Goal: Register for event/course

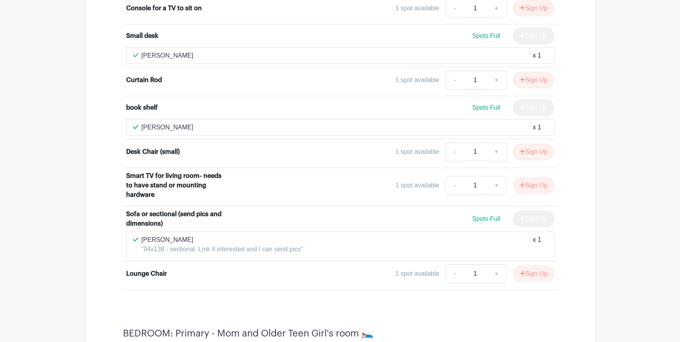
scroll to position [2775, 0]
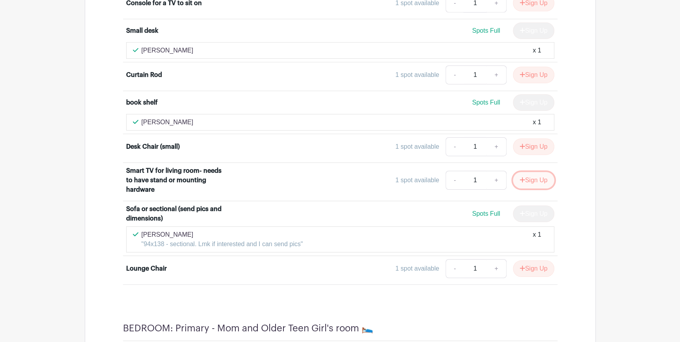
click at [536, 172] on button "Sign Up" at bounding box center [533, 180] width 41 height 17
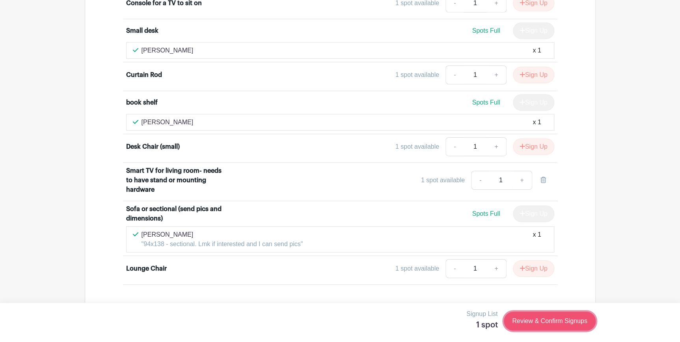
click at [548, 322] on link "Review & Confirm Signups" at bounding box center [549, 320] width 91 height 19
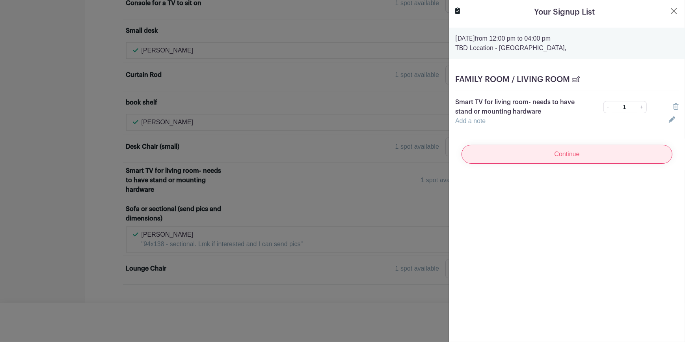
click at [567, 158] on input "Continue" at bounding box center [567, 154] width 211 height 19
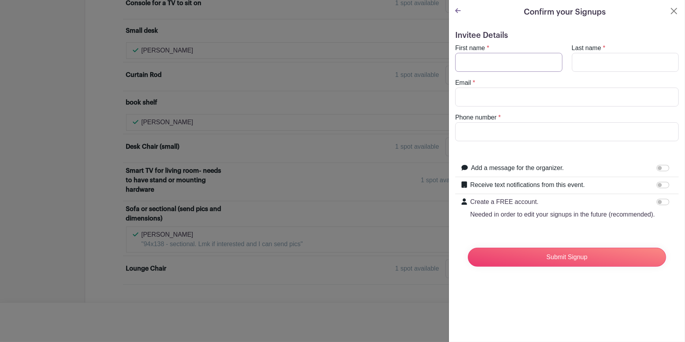
click at [512, 67] on input "First name" at bounding box center [508, 62] width 107 height 19
type input "[PERSON_NAME]"
type input "[EMAIL_ADDRESS][DOMAIN_NAME]"
type input "9253483991"
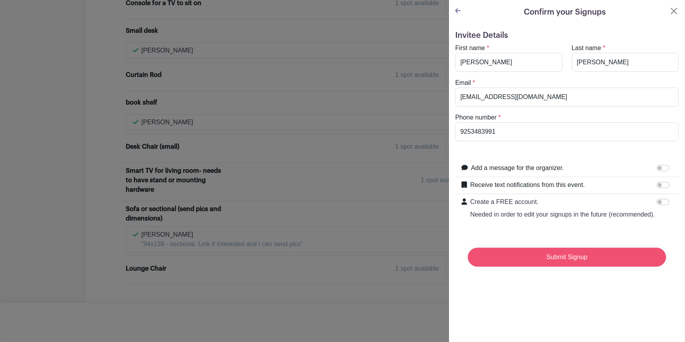
click at [569, 265] on input "Submit Signup" at bounding box center [567, 257] width 198 height 19
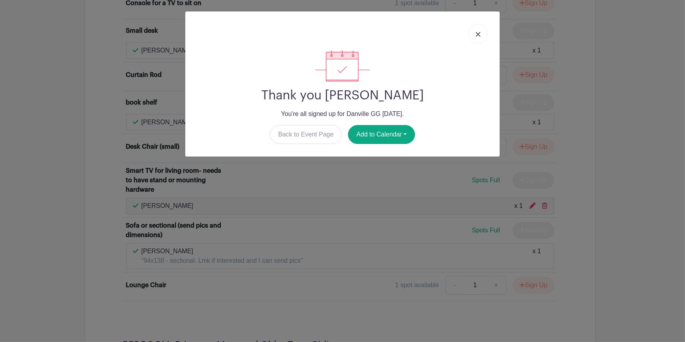
click at [480, 34] on img at bounding box center [478, 34] width 5 height 5
